Goal: Task Accomplishment & Management: Use online tool/utility

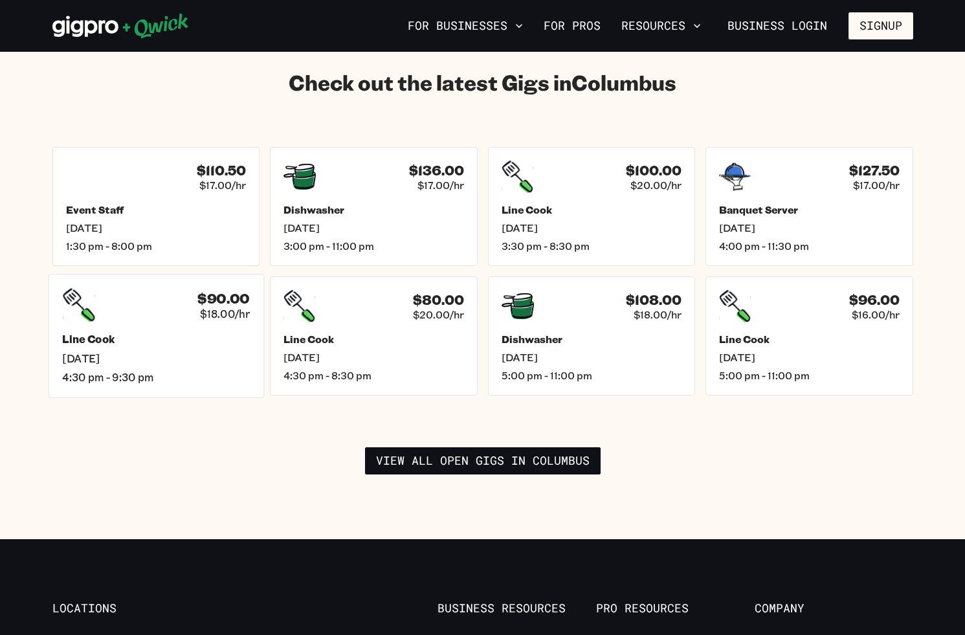
scroll to position [1829, 0]
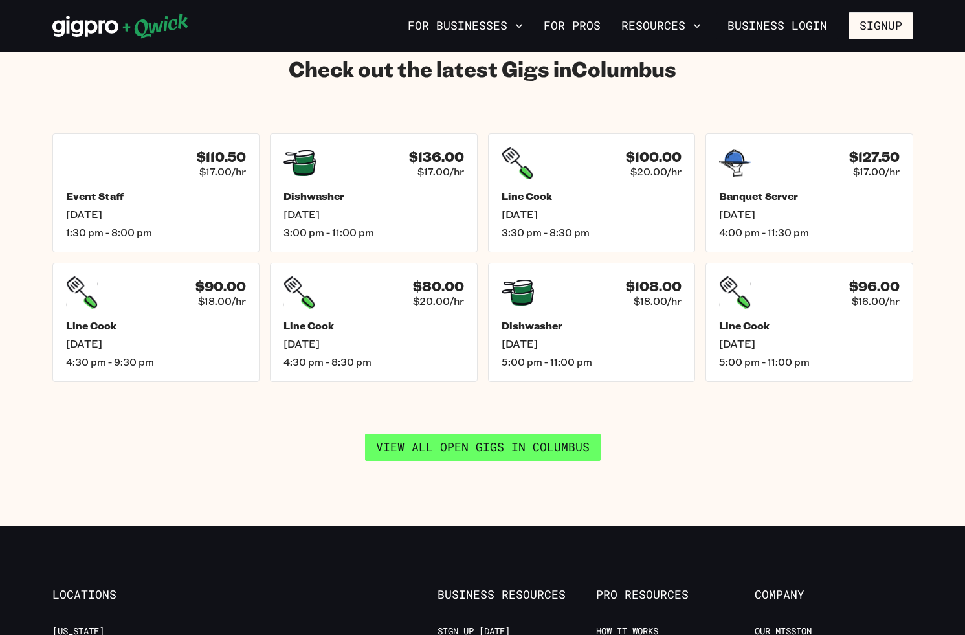
click at [430, 440] on link "View all open gigs in [GEOGRAPHIC_DATA]" at bounding box center [483, 447] width 236 height 27
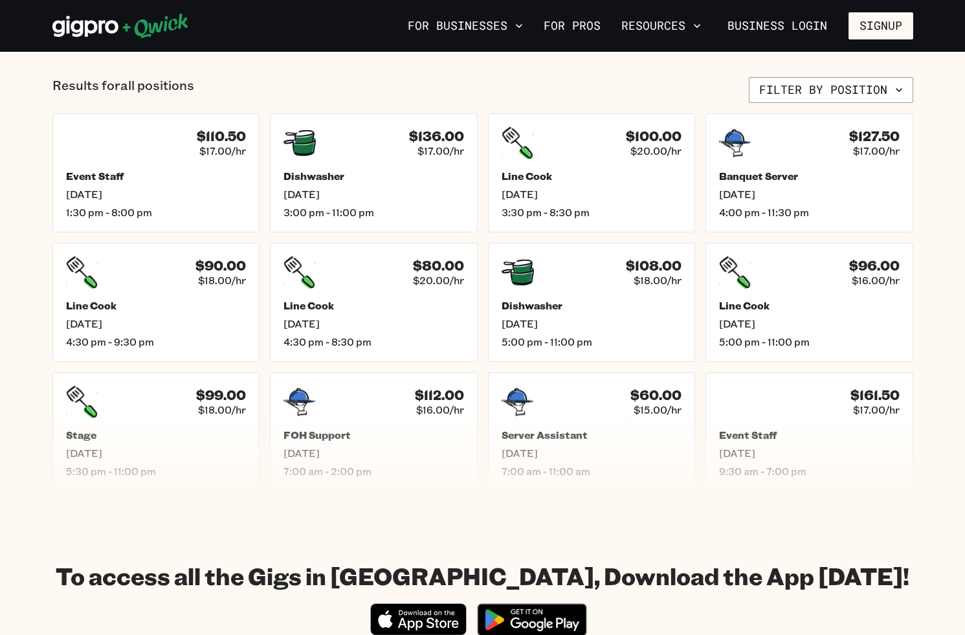
scroll to position [526, 0]
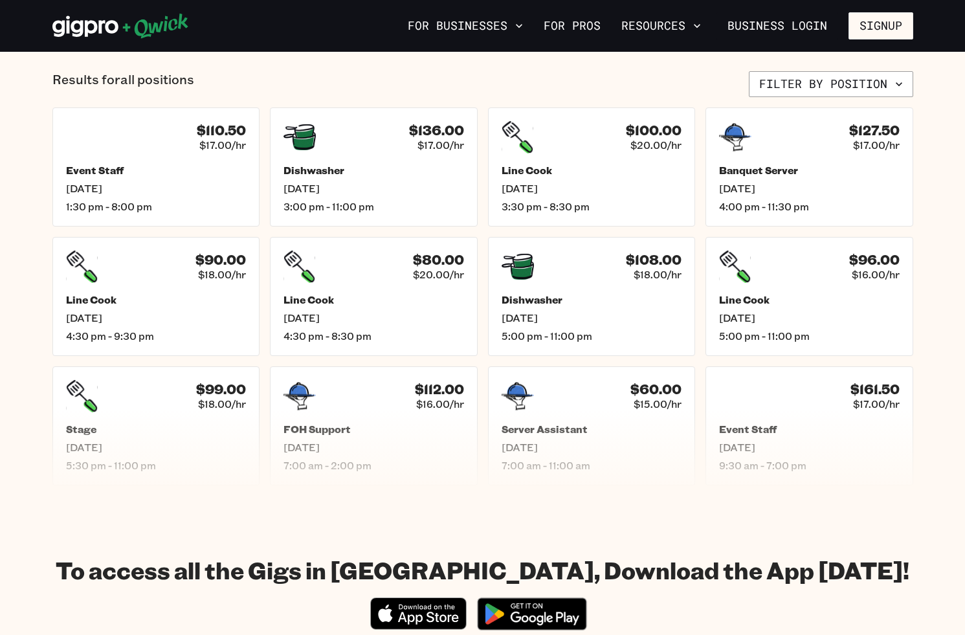
click at [30, 512] on section "Results for all positions Filter by position $110.50 $17.00/hr Event Staff [DAT…" at bounding box center [482, 278] width 965 height 479
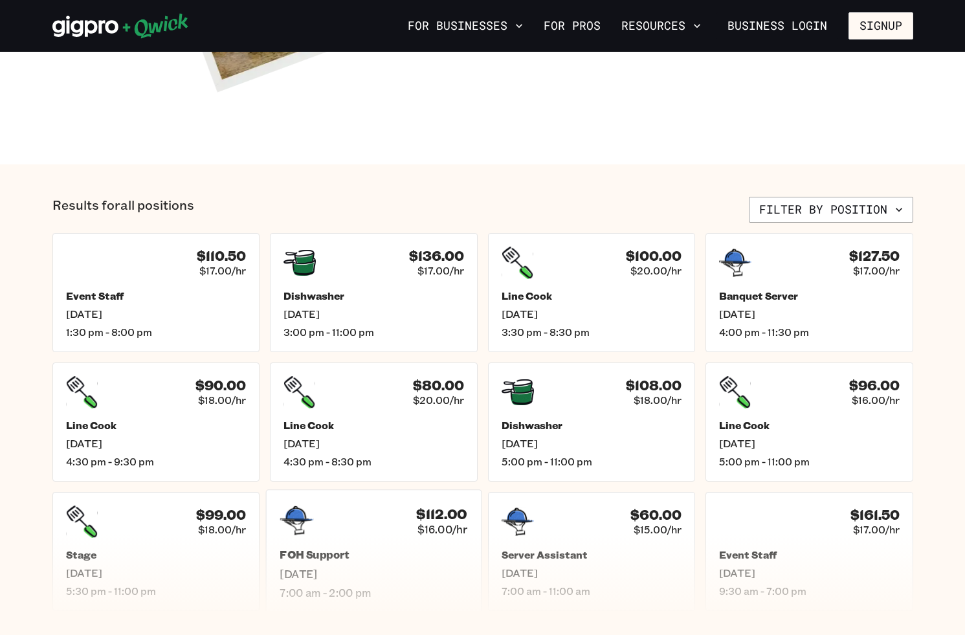
scroll to position [400, 0]
click at [202, 294] on h5 "Event Staff" at bounding box center [156, 297] width 188 height 14
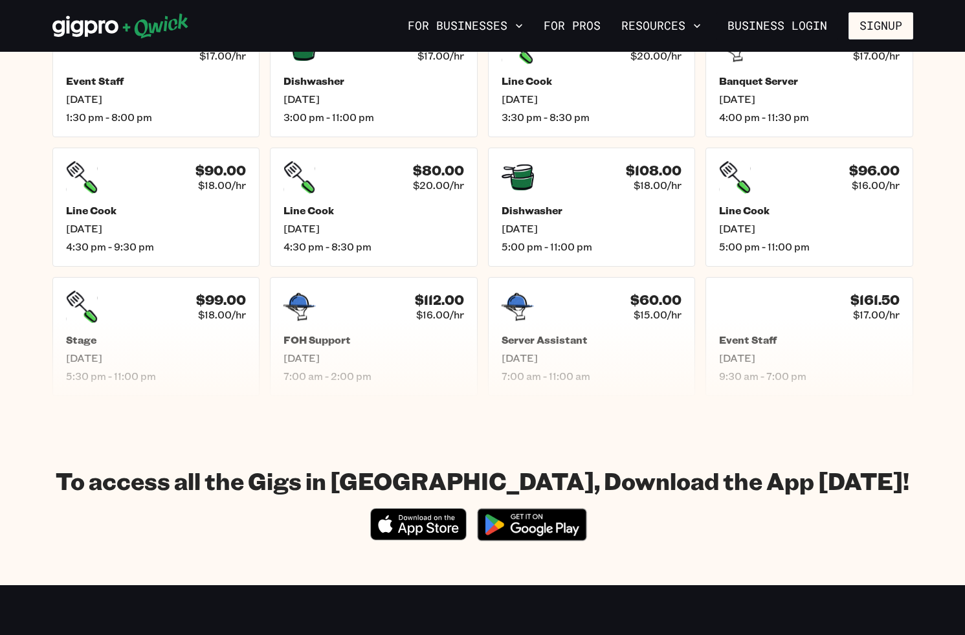
scroll to position [616, 0]
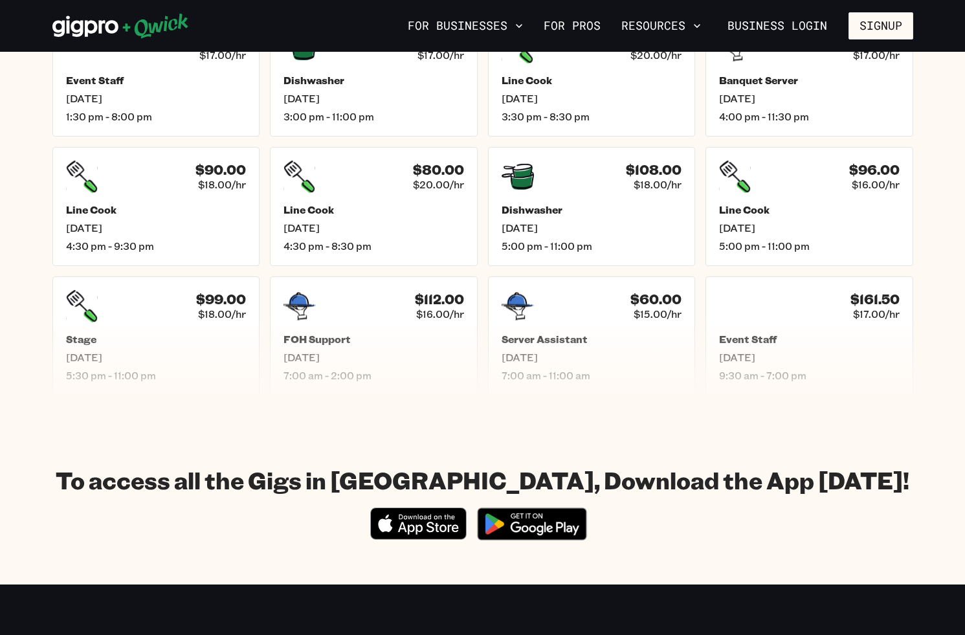
click at [832, 487] on div "To access all the Gigs in [GEOGRAPHIC_DATA], Download the App [DATE]! Download_…" at bounding box center [482, 506] width 861 height 92
